Goal: Check status

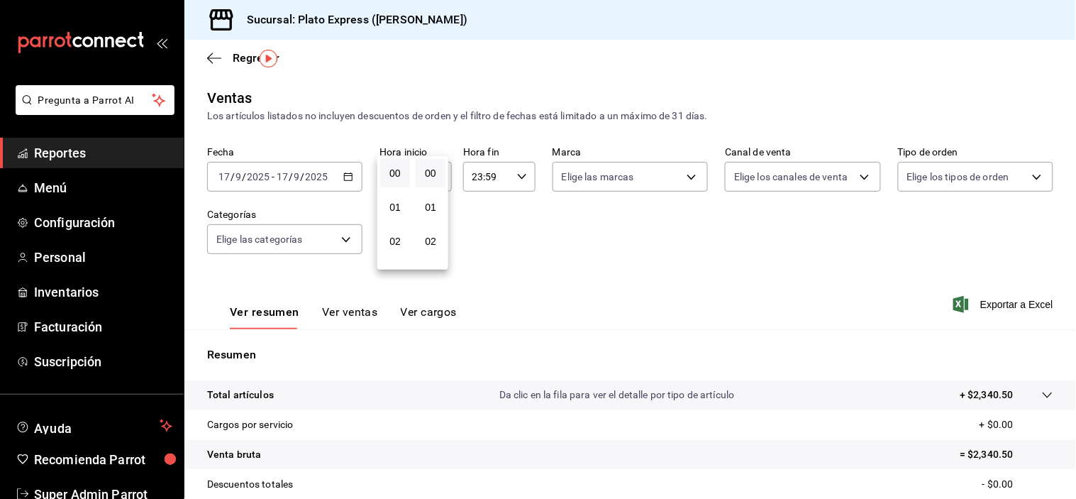
scroll to position [40, 0]
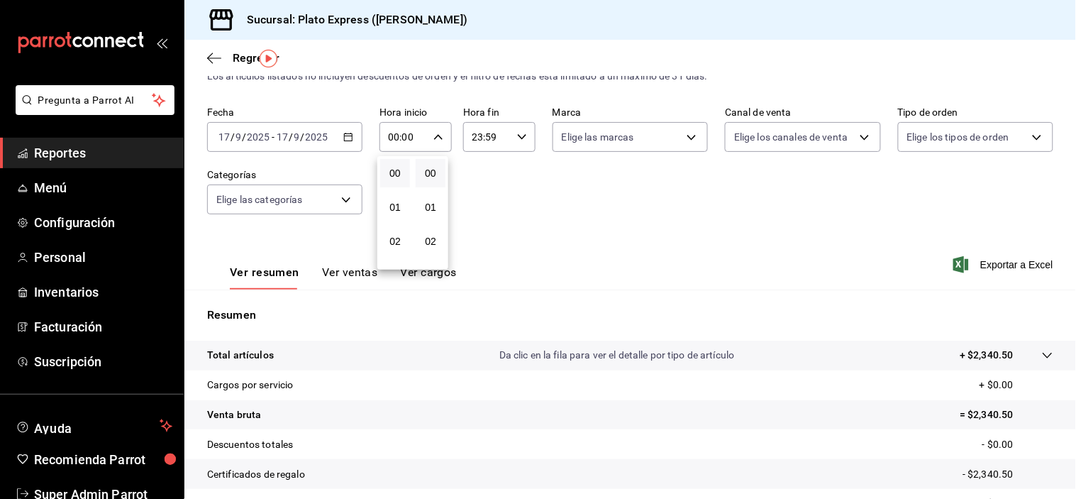
click at [405, 168] on button "00" at bounding box center [395, 173] width 30 height 28
click at [341, 267] on div at bounding box center [538, 249] width 1076 height 499
click at [341, 270] on button "Ver ventas" at bounding box center [350, 277] width 56 height 24
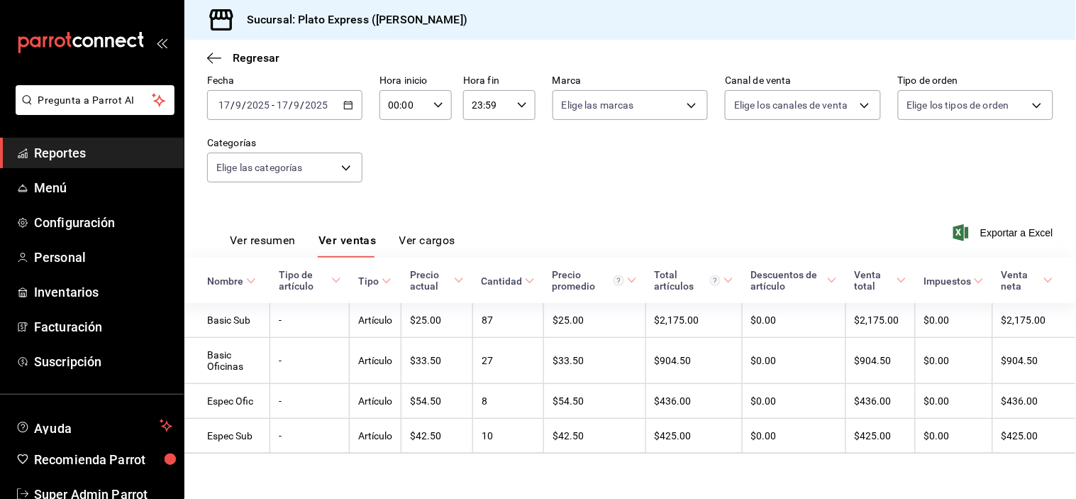
scroll to position [74, 0]
click at [431, 110] on div "00:00 Hora inicio" at bounding box center [416, 105] width 72 height 30
click at [401, 126] on button "00" at bounding box center [395, 138] width 30 height 28
click at [563, 199] on div at bounding box center [538, 249] width 1076 height 499
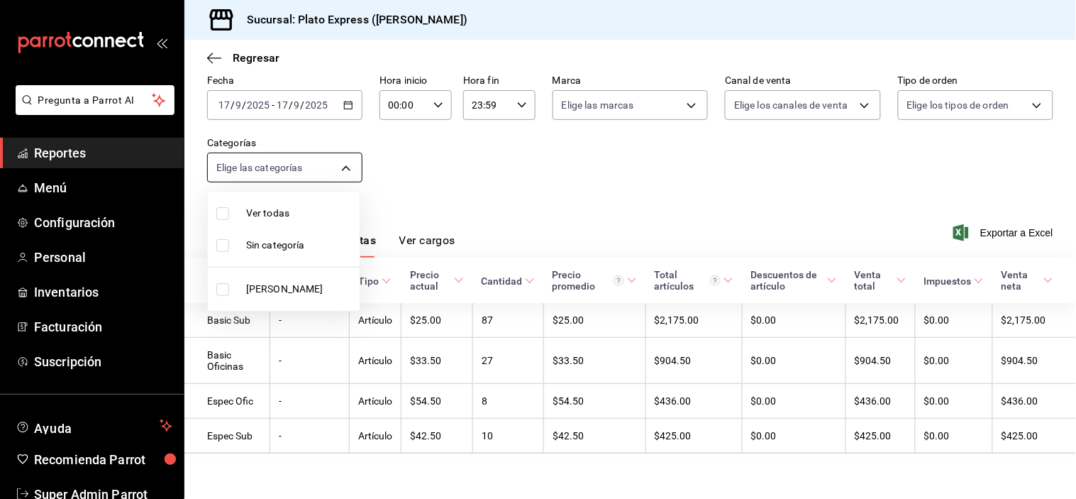
click at [343, 164] on body "Pregunta a Parrot AI Reportes Menú Configuración Personal Inventarios Facturaci…" at bounding box center [538, 249] width 1076 height 499
click at [426, 106] on div at bounding box center [538, 249] width 1076 height 499
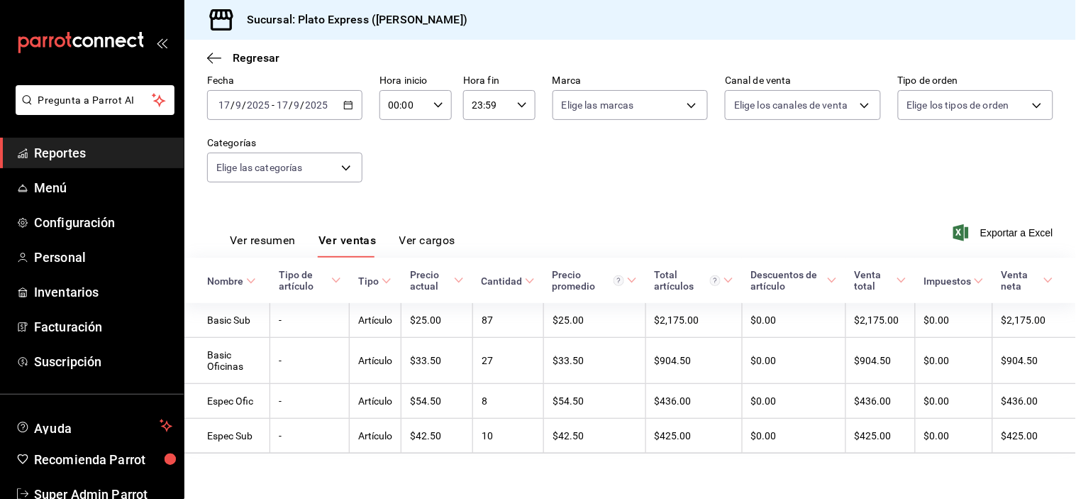
click at [426, 106] on div "00:00 Hora inicio" at bounding box center [416, 105] width 72 height 30
click at [383, 138] on button "00" at bounding box center [395, 138] width 30 height 28
click at [294, 233] on div at bounding box center [538, 249] width 1076 height 499
click at [294, 233] on button "Ver resumen" at bounding box center [263, 245] width 66 height 24
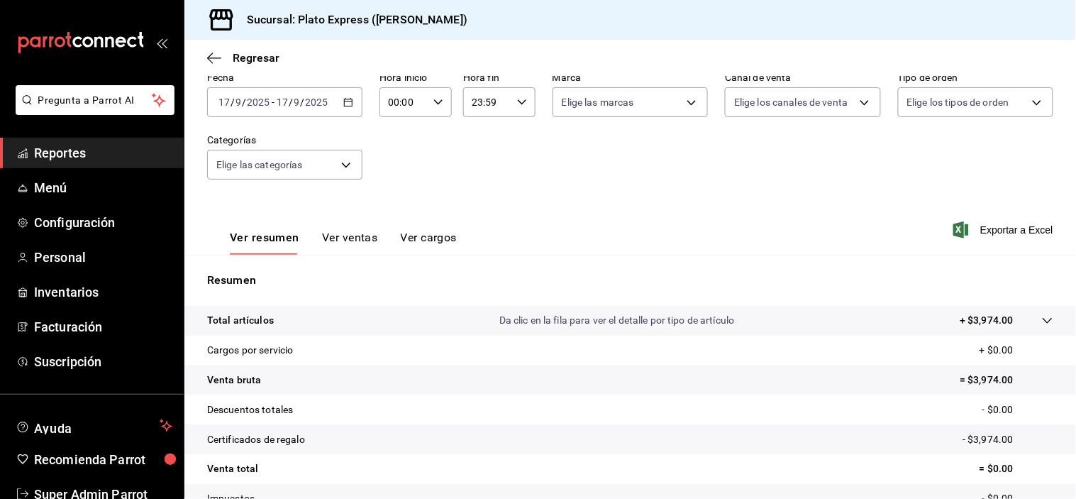
click at [477, 204] on div "Ver resumen Ver ventas Ver cargos Exportar a Excel" at bounding box center [630, 226] width 892 height 58
